Goal: Check status: Check status

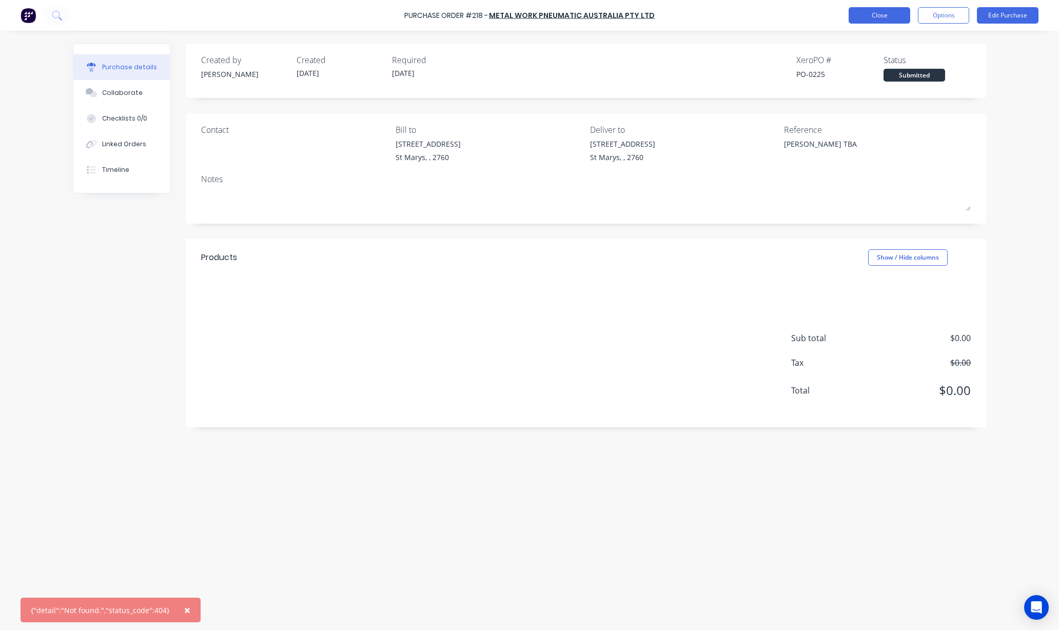
click at [901, 18] on button "Close" at bounding box center [880, 15] width 62 height 16
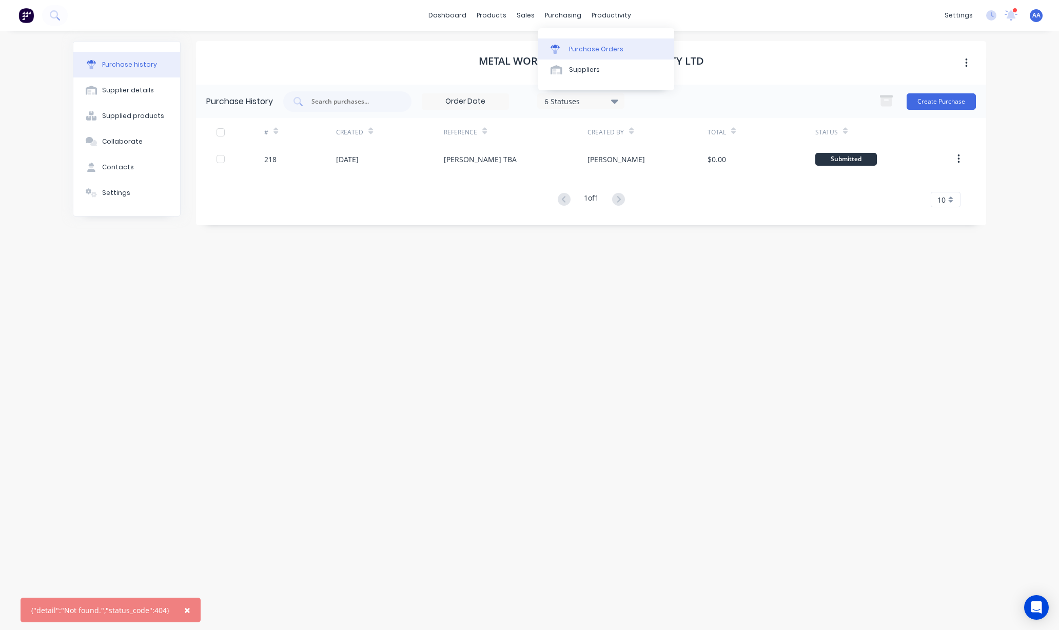
click at [585, 51] on div "Purchase Orders" at bounding box center [596, 49] width 54 height 9
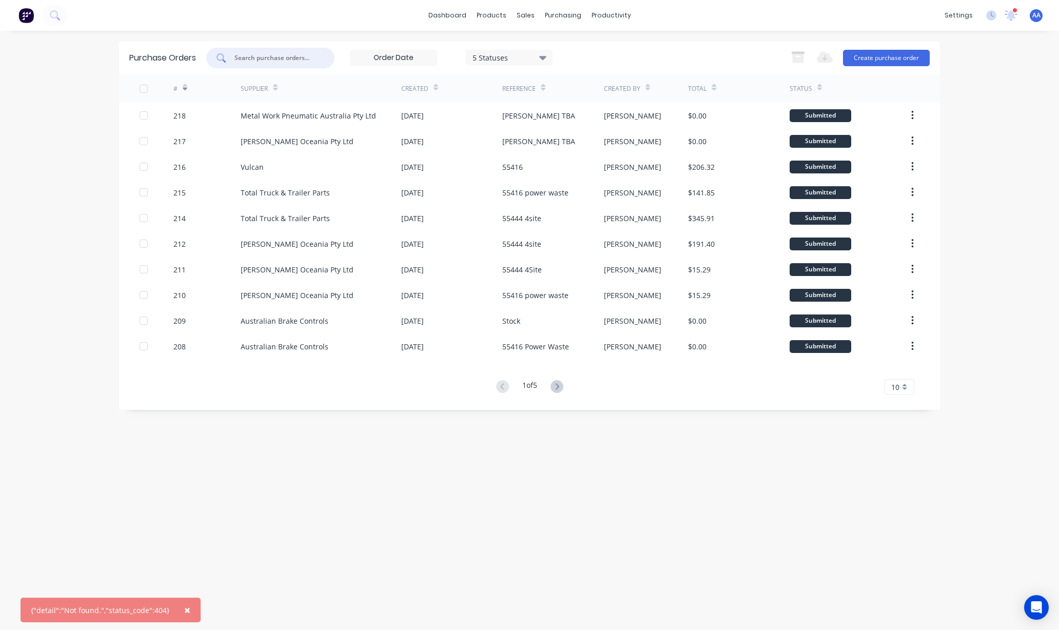
click at [268, 60] on input "text" at bounding box center [275, 58] width 85 height 10
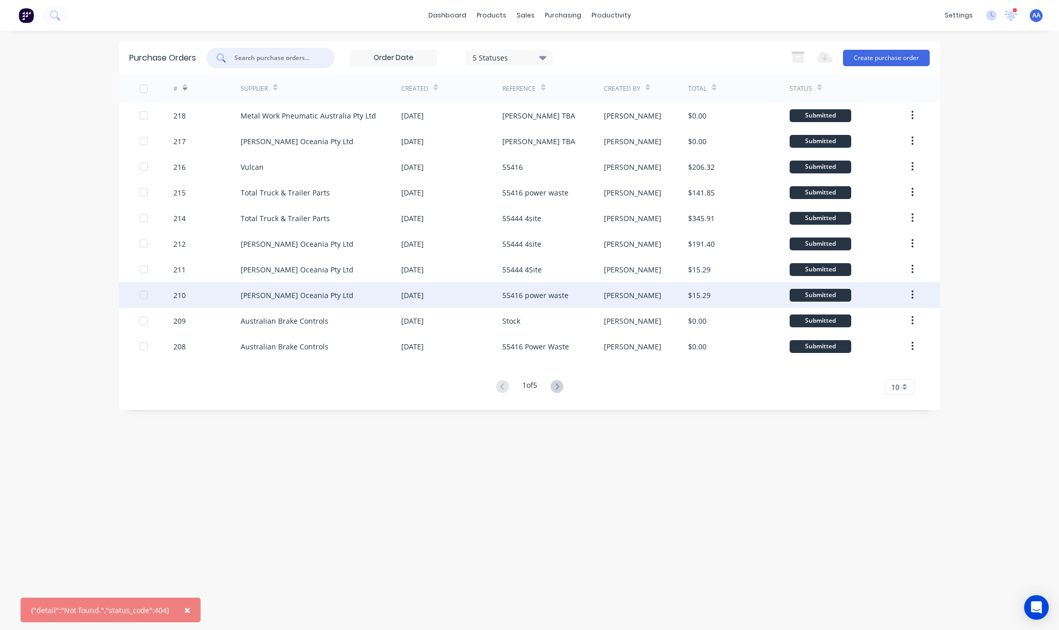
click at [478, 297] on div "[DATE]" at bounding box center [451, 295] width 101 height 26
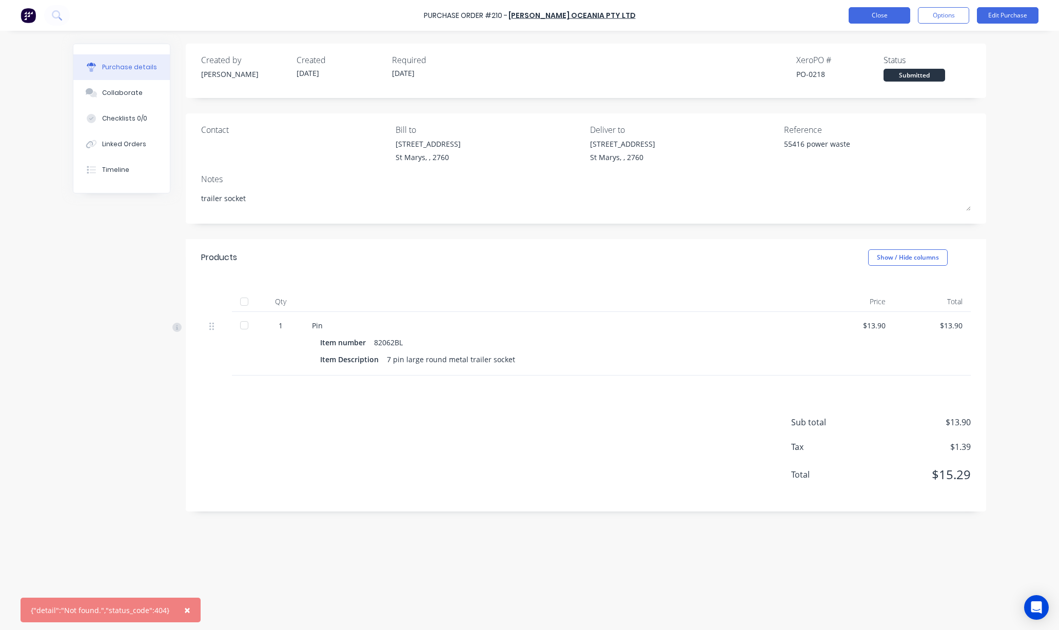
click at [875, 15] on button "Close" at bounding box center [880, 15] width 62 height 16
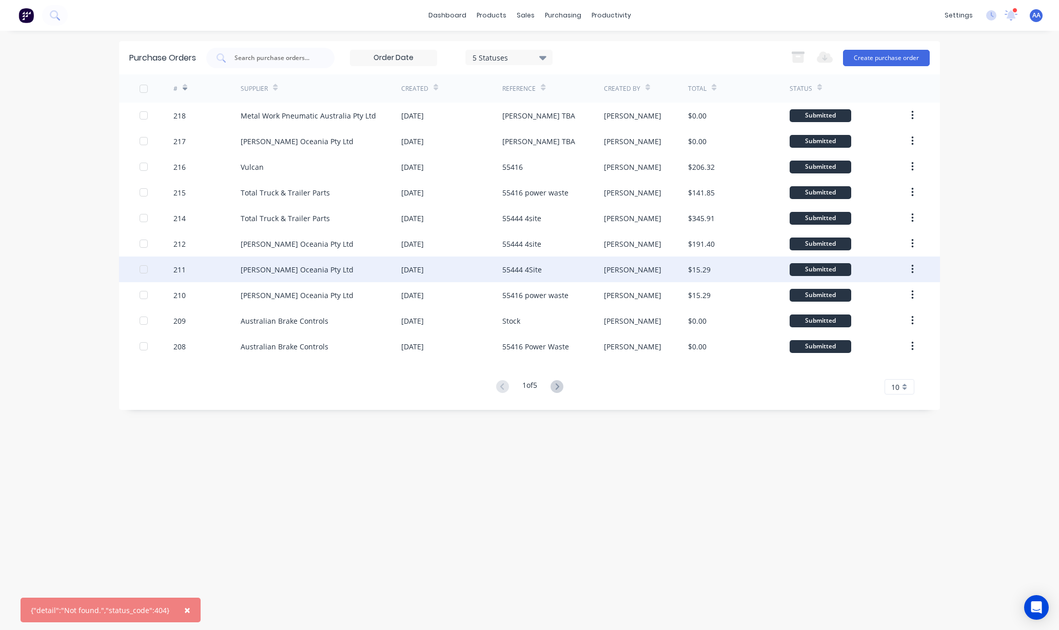
click at [267, 266] on div "[PERSON_NAME] Oceania Pty Ltd" at bounding box center [297, 269] width 113 height 11
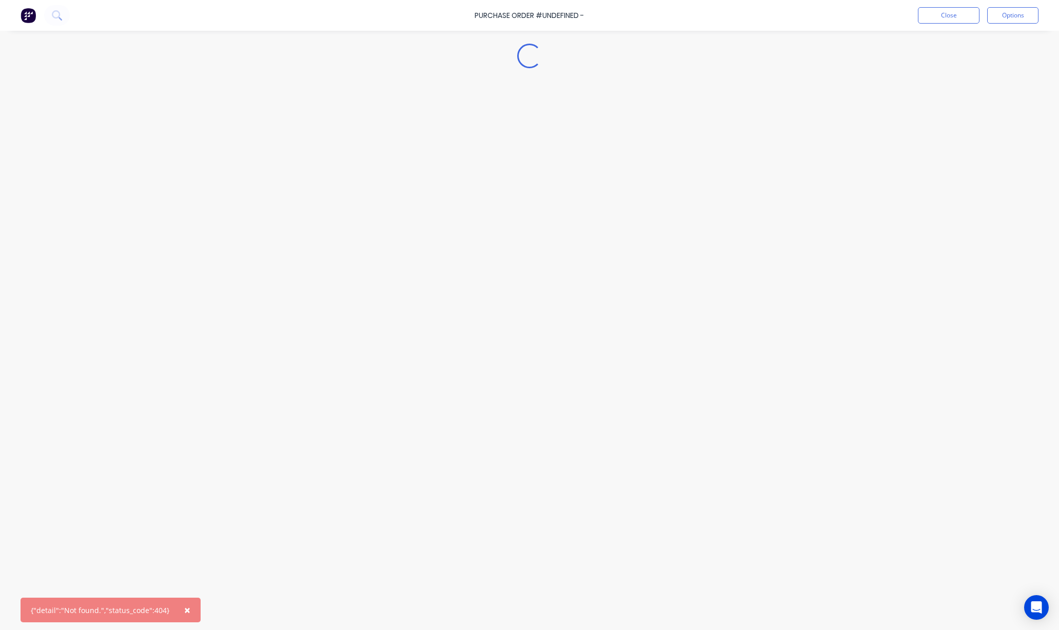
type textarea "x"
